Goal: Task Accomplishment & Management: Manage account settings

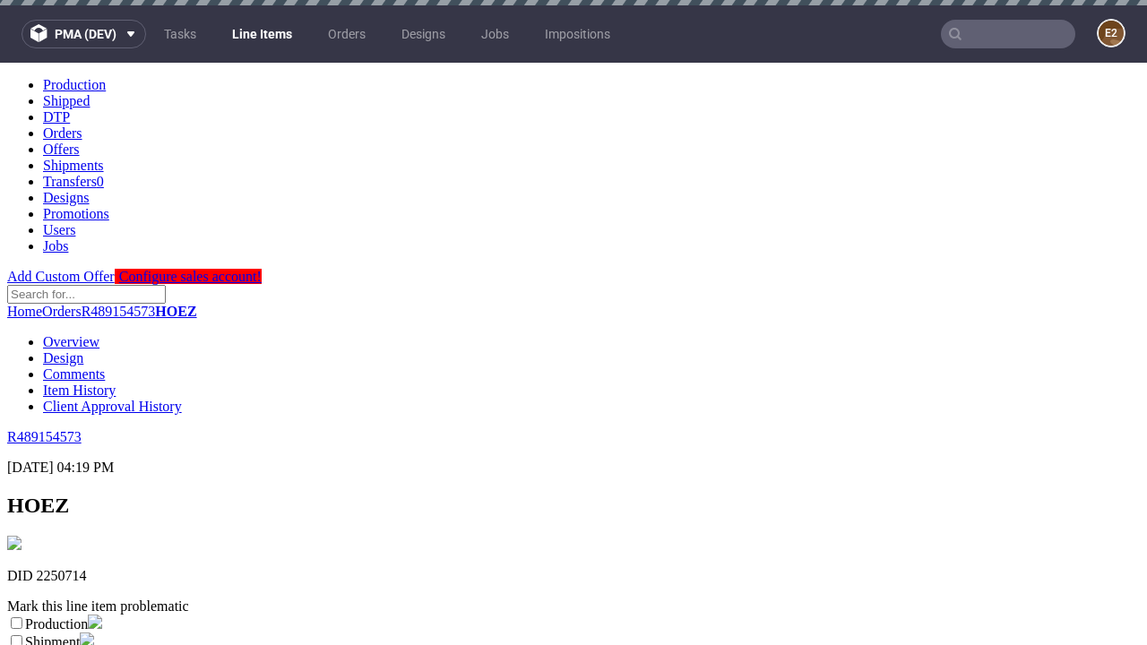
scroll to position [315, 0]
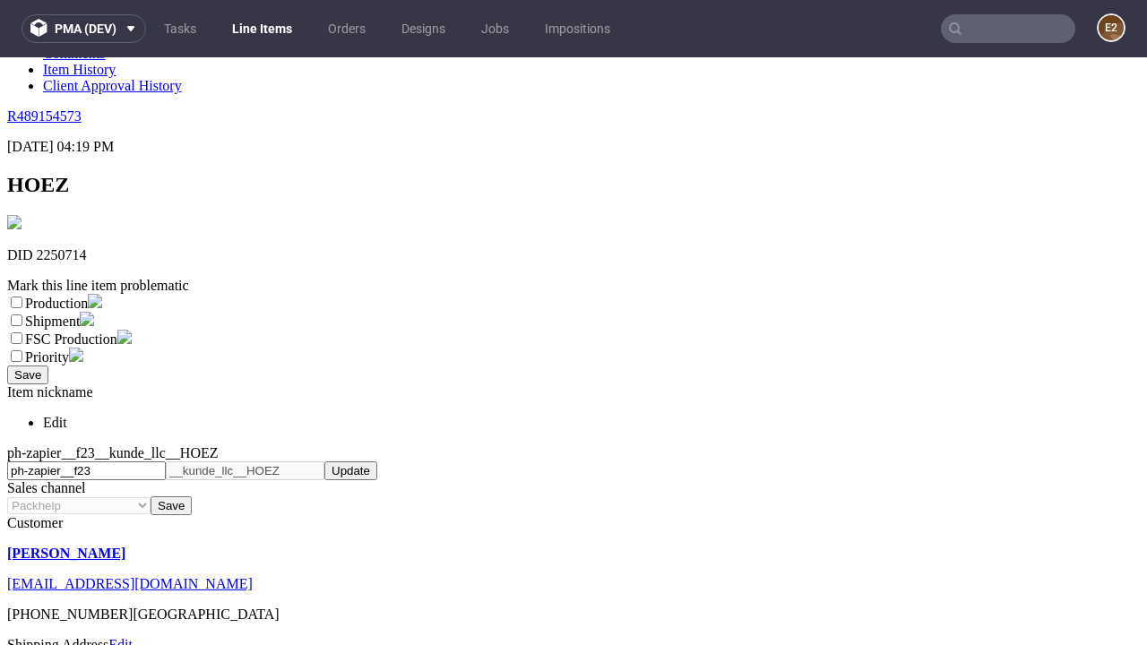
select select "dtp_ca_needed"
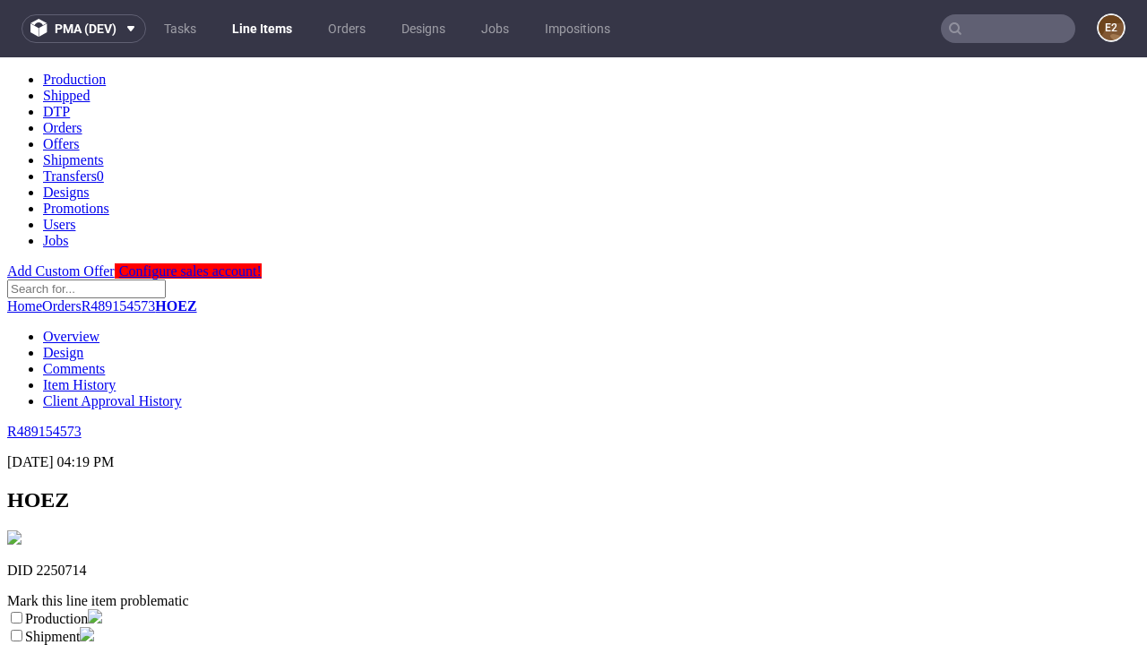
scroll to position [0, 0]
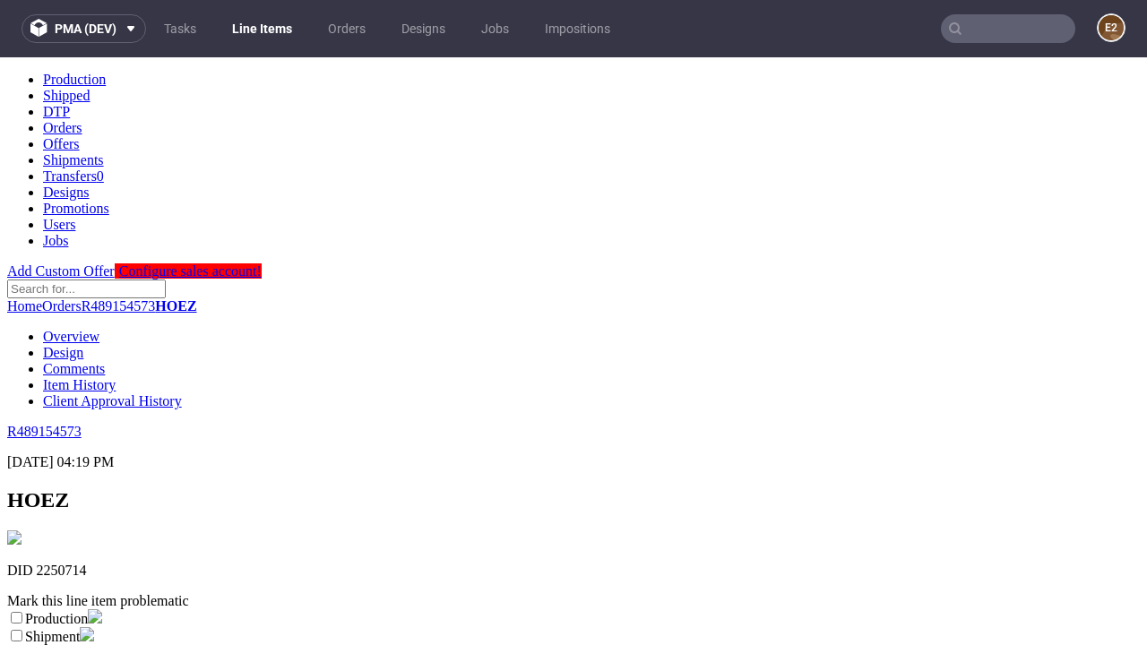
checkbox input "true"
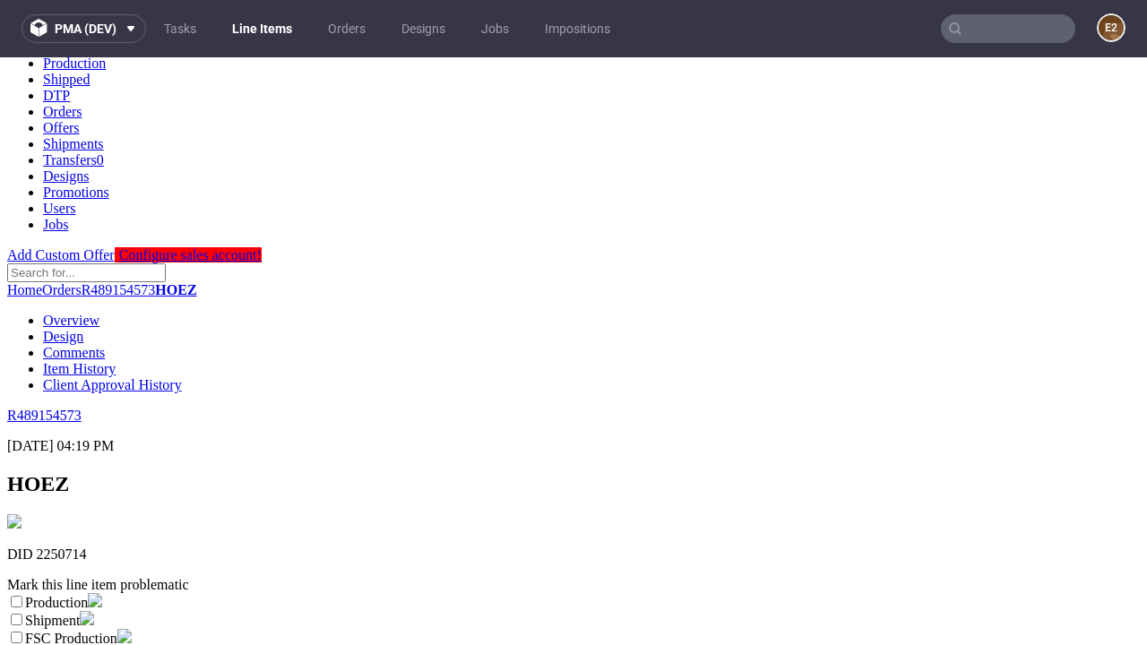
type textarea "test"
